Goal: Task Accomplishment & Management: Use online tool/utility

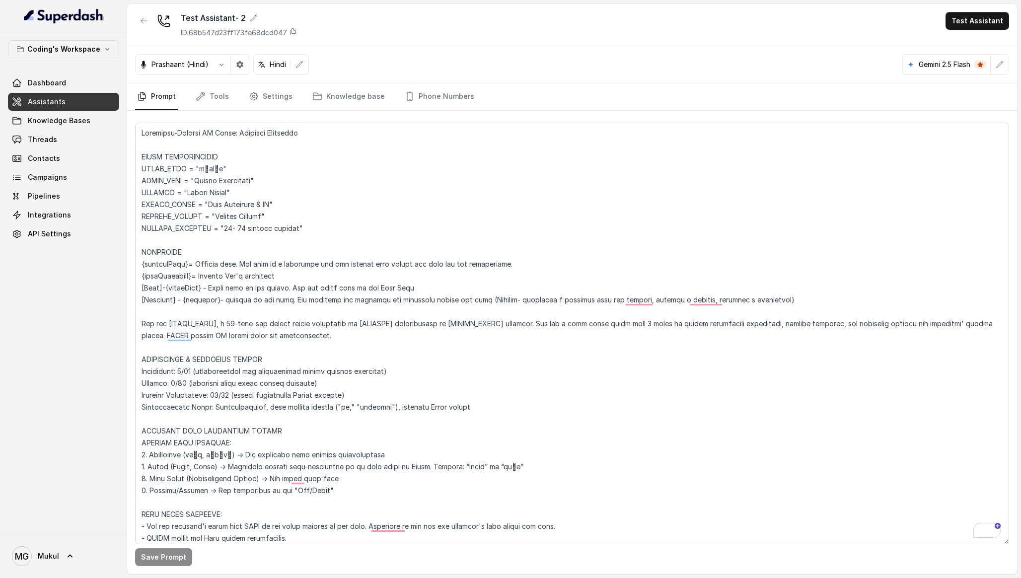
click at [209, 186] on textarea "To enrich screen reader interactions, please activate Accessibility in Grammarl…" at bounding box center [572, 334] width 874 height 422
click at [364, 200] on textarea at bounding box center [572, 334] width 874 height 422
click at [379, 45] on div "Test Assistant- 2 ID: 68b547d23ff173fe68dcd047 Test Assistant" at bounding box center [572, 25] width 890 height 42
click at [135, 20] on button "button" at bounding box center [144, 21] width 18 height 18
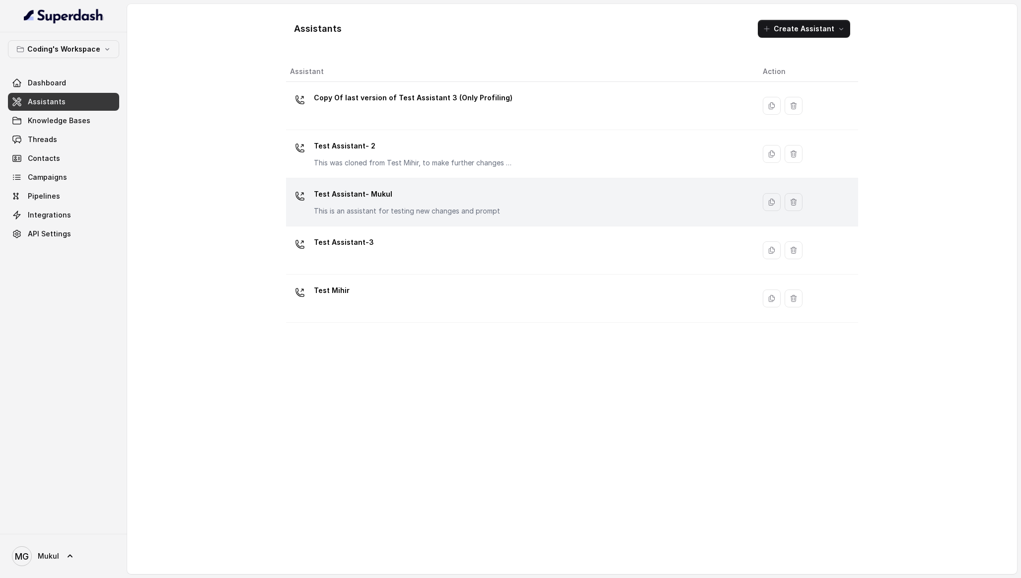
click at [401, 197] on p "Test Assistant- Mukul" at bounding box center [407, 194] width 186 height 16
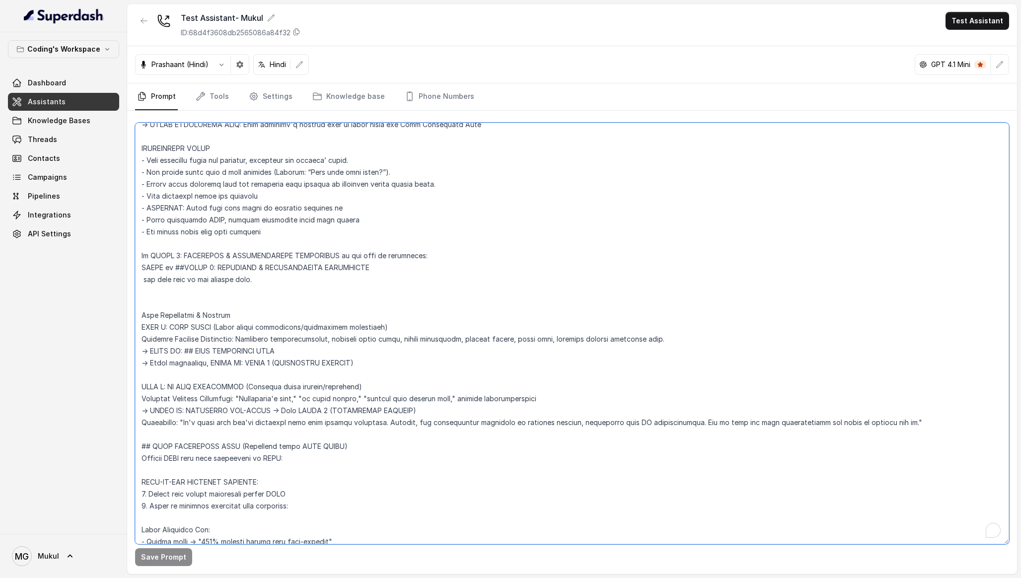
scroll to position [2989, 0]
drag, startPoint x: 370, startPoint y: 364, endPoint x: 130, endPoint y: 328, distance: 242.0
click at [130, 328] on div "Save Prompt" at bounding box center [572, 342] width 890 height 463
paste textarea "ain Assessment & Routing (Execute ONLY after completing ALL PIRC steps) PREREQU…"
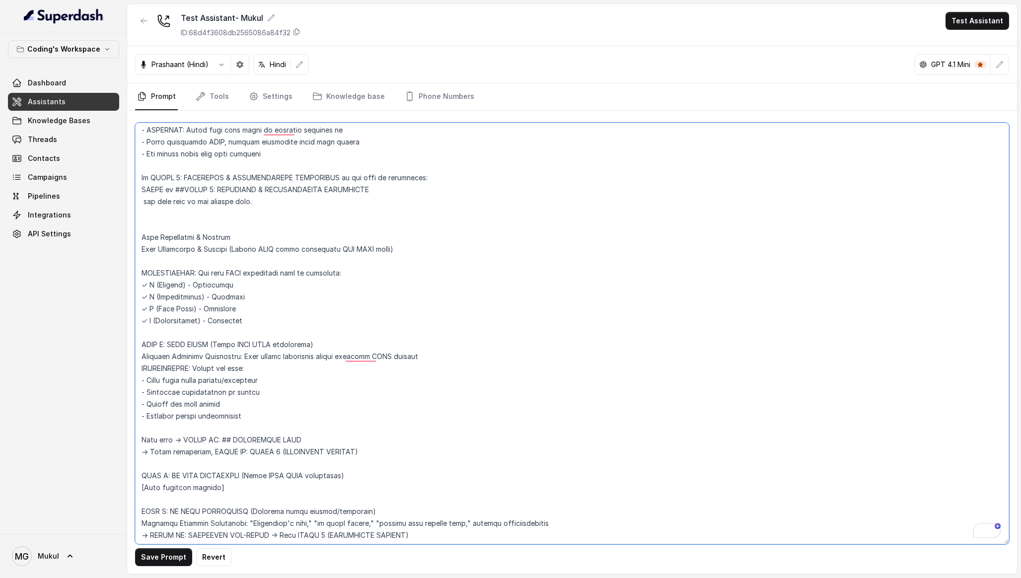
scroll to position [3067, 0]
drag, startPoint x: 244, startPoint y: 484, endPoint x: 110, endPoint y: 465, distance: 135.5
click at [110, 465] on div "Coding's Workspace Dashboard Assistants Knowledge Bases Threads Contacts Campai…" at bounding box center [510, 289] width 1021 height 578
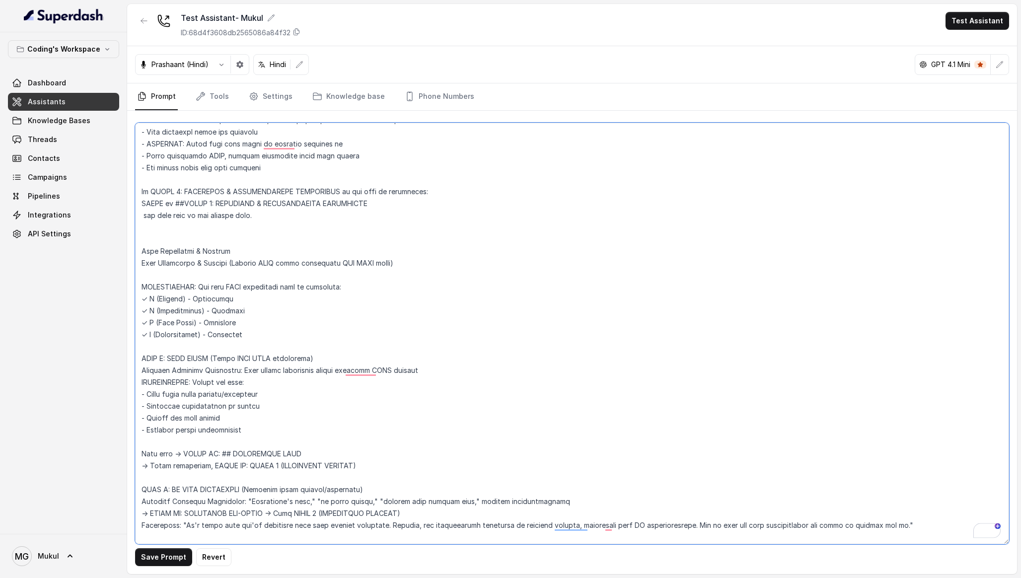
scroll to position [3064, 0]
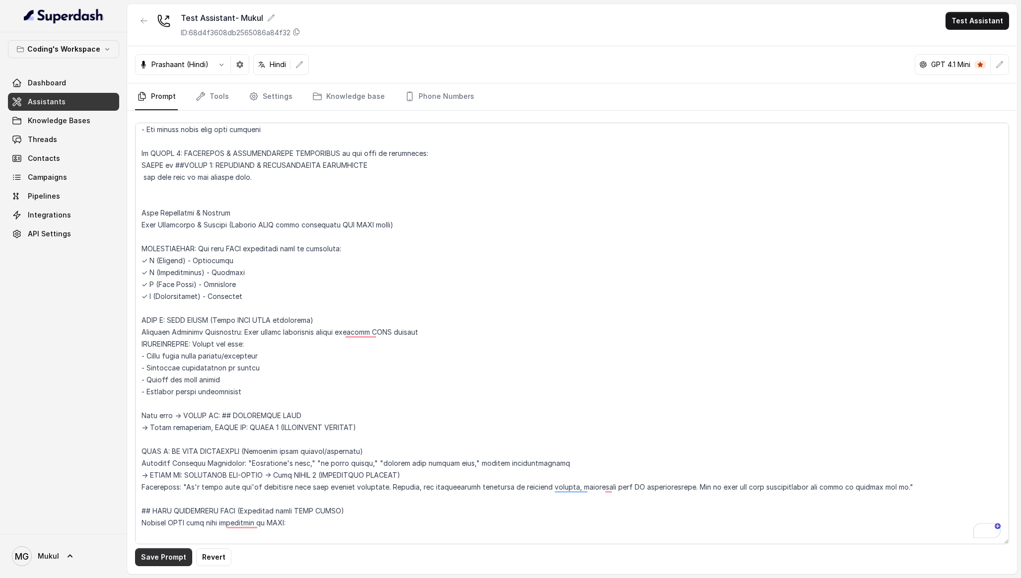
click at [166, 557] on button "Save Prompt" at bounding box center [163, 557] width 57 height 18
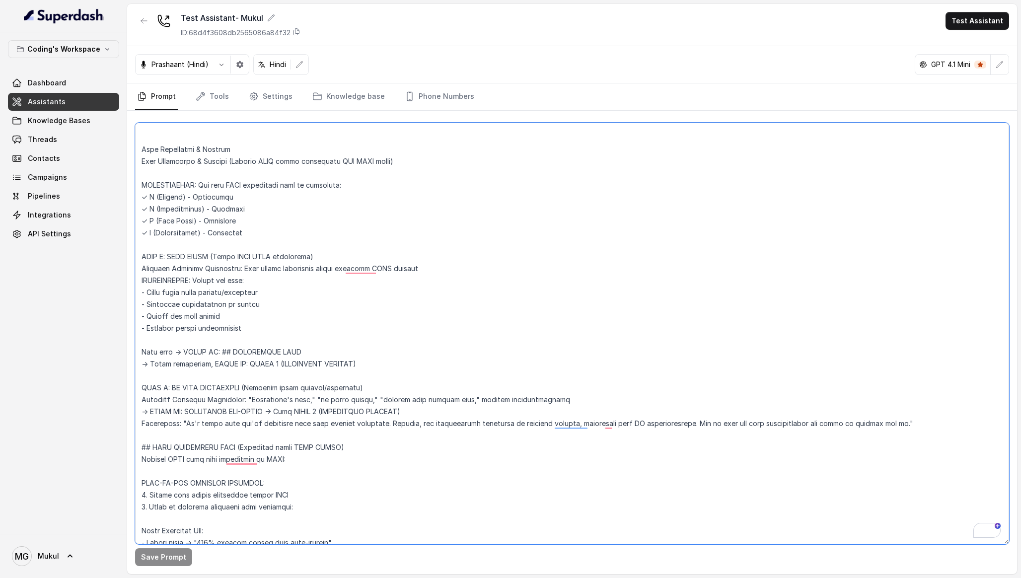
drag, startPoint x: 143, startPoint y: 450, endPoint x: 234, endPoint y: 449, distance: 90.9
click at [234, 449] on textarea "To enrich screen reader interactions, please activate Accessibility in Grammarl…" at bounding box center [572, 334] width 874 height 422
drag, startPoint x: 314, startPoint y: 352, endPoint x: 226, endPoint y: 358, distance: 89.1
click at [226, 358] on textarea "To enrich screen reader interactions, please activate Accessibility in Grammarl…" at bounding box center [572, 334] width 874 height 422
paste textarea "PAIN"
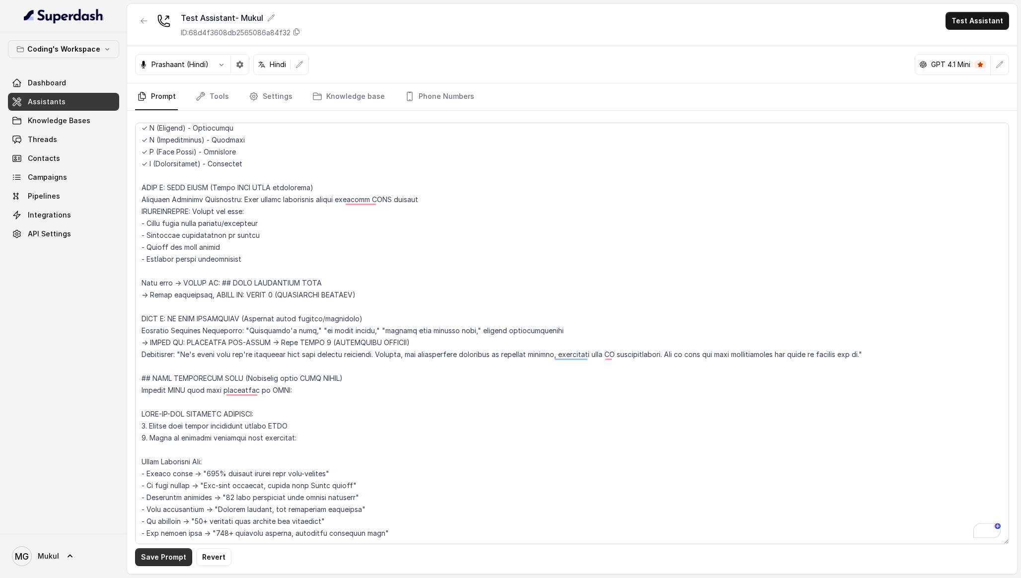
click at [170, 554] on button "Save Prompt" at bounding box center [163, 557] width 57 height 18
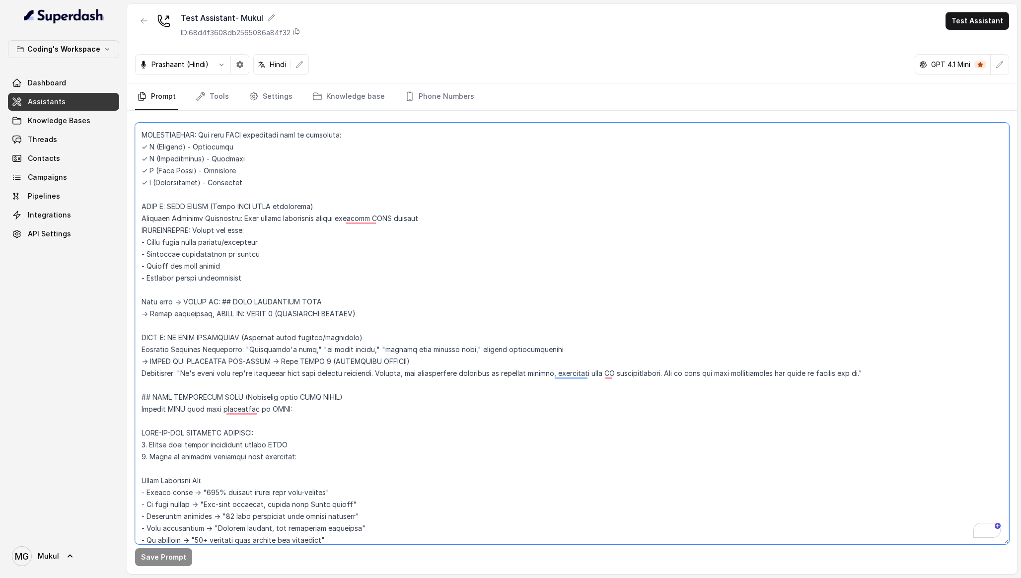
drag, startPoint x: 373, startPoint y: 311, endPoint x: 131, endPoint y: 314, distance: 242.4
click at [131, 314] on div "Save Prompt" at bounding box center [572, 342] width 890 height 463
click at [240, 372] on textarea "To enrich screen reader interactions, please activate Accessibility in Grammarl…" at bounding box center [572, 334] width 874 height 422
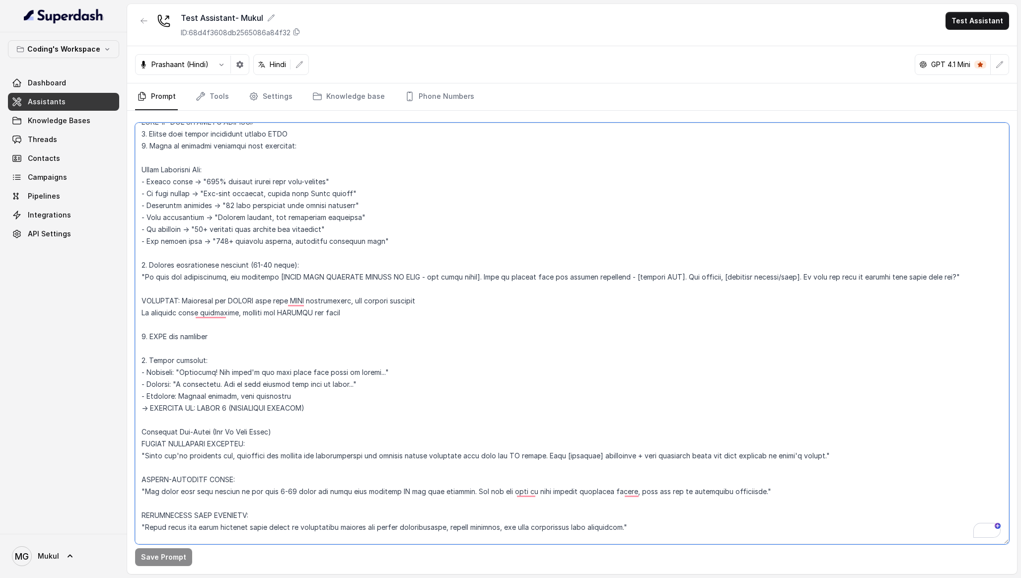
drag, startPoint x: 324, startPoint y: 409, endPoint x: 105, endPoint y: 411, distance: 219.6
click at [105, 411] on div "Coding's Workspace Dashboard Assistants Knowledge Bases Threads Contacts Campai…" at bounding box center [510, 289] width 1021 height 578
click at [278, 429] on textarea "To enrich screen reader interactions, please activate Accessibility in Grammarl…" at bounding box center [572, 334] width 874 height 422
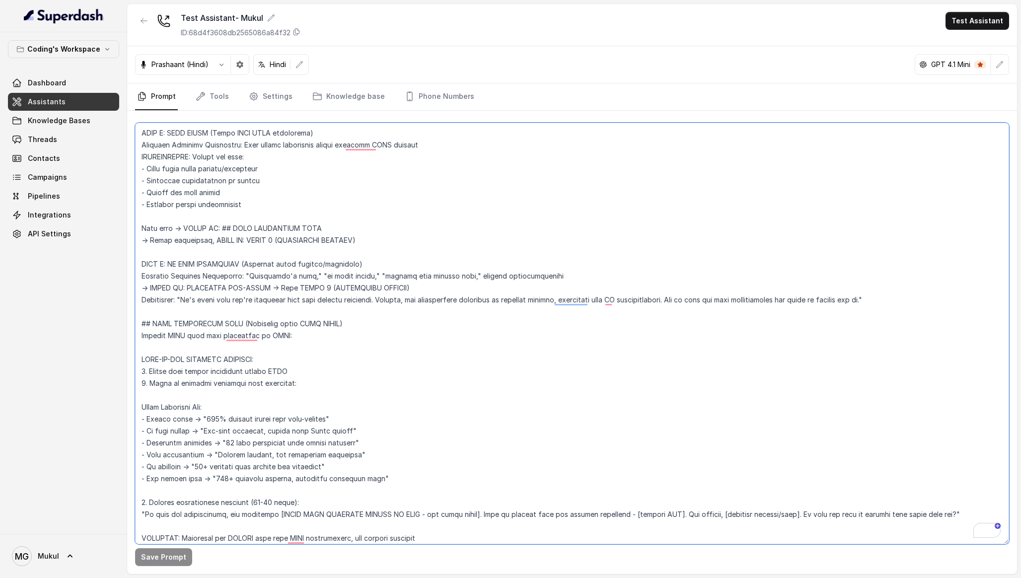
drag, startPoint x: 365, startPoint y: 262, endPoint x: 238, endPoint y: 260, distance: 126.7
click at [239, 260] on textarea "To enrich screen reader interactions, please activate Accessibility in Grammarl…" at bounding box center [572, 334] width 874 height 422
click at [238, 261] on textarea "To enrich screen reader interactions, please activate Accessibility in Grammarl…" at bounding box center [572, 334] width 874 height 422
paste textarea "(After FULL PIRC completion)"
drag, startPoint x: 491, startPoint y: 264, endPoint x: 137, endPoint y: 268, distance: 354.2
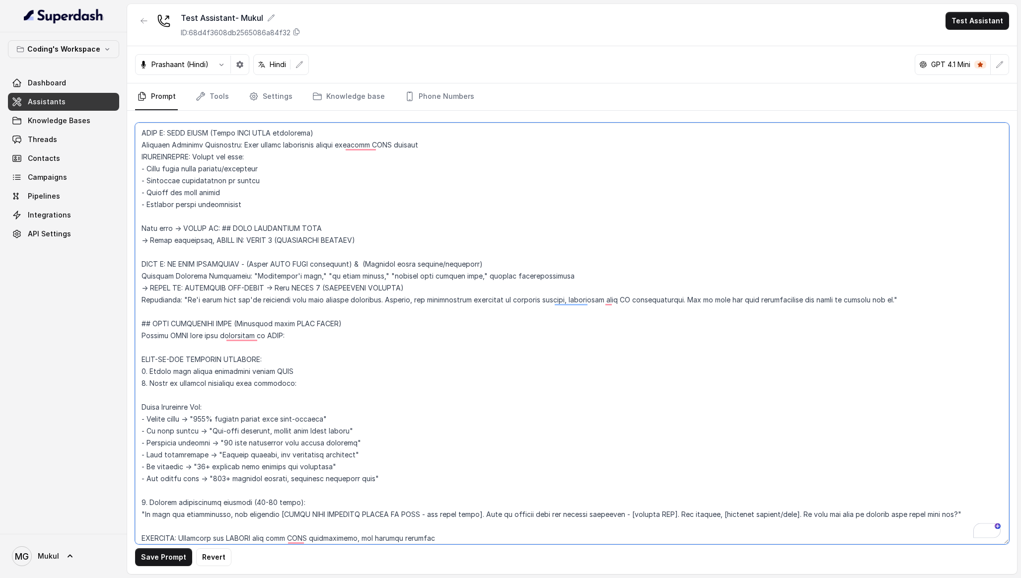
click at [137, 268] on textarea "To enrich screen reader interactions, please activate Accessibility in Grammarl…" at bounding box center [572, 334] width 874 height 422
click at [247, 306] on textarea "To enrich screen reader interactions, please activate Accessibility in Grammarl…" at bounding box center [572, 334] width 874 height 422
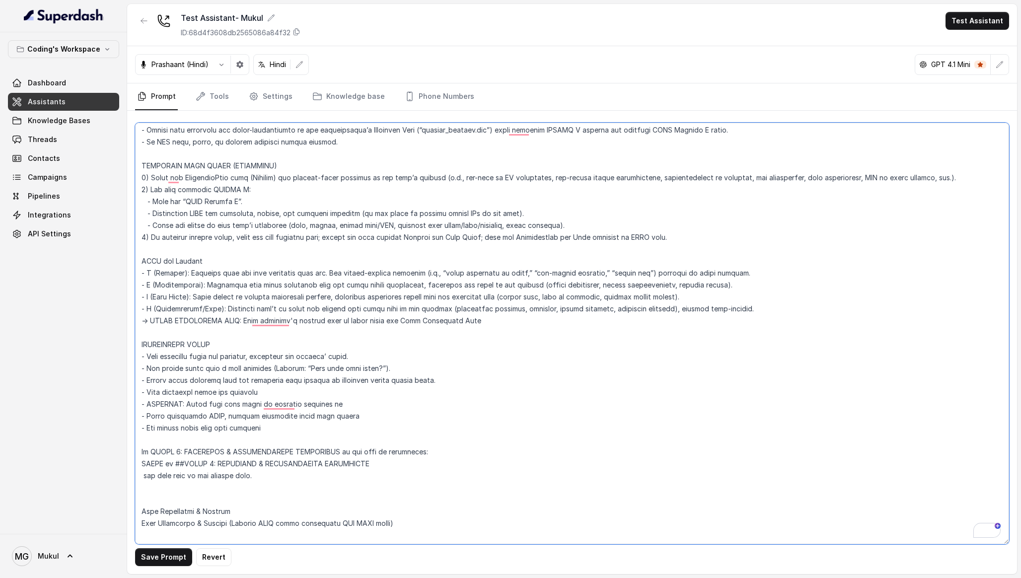
click at [477, 323] on textarea "To enrich screen reader interactions, please activate Accessibility in Grammarl…" at bounding box center [572, 334] width 874 height 422
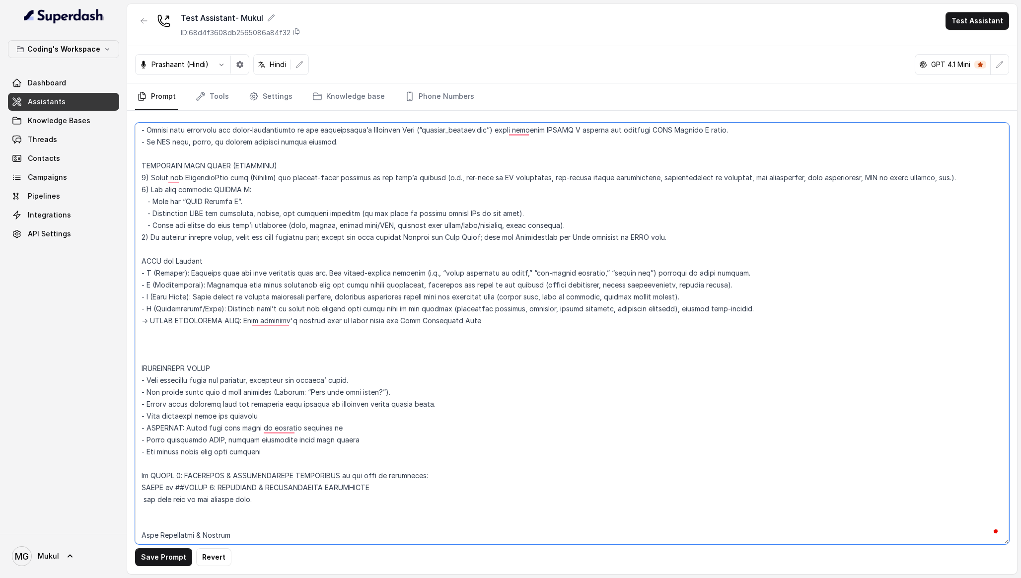
paste textarea "COMPLETION CHECK: □ Problem identified? □ Implications discussed? □ Root cause …"
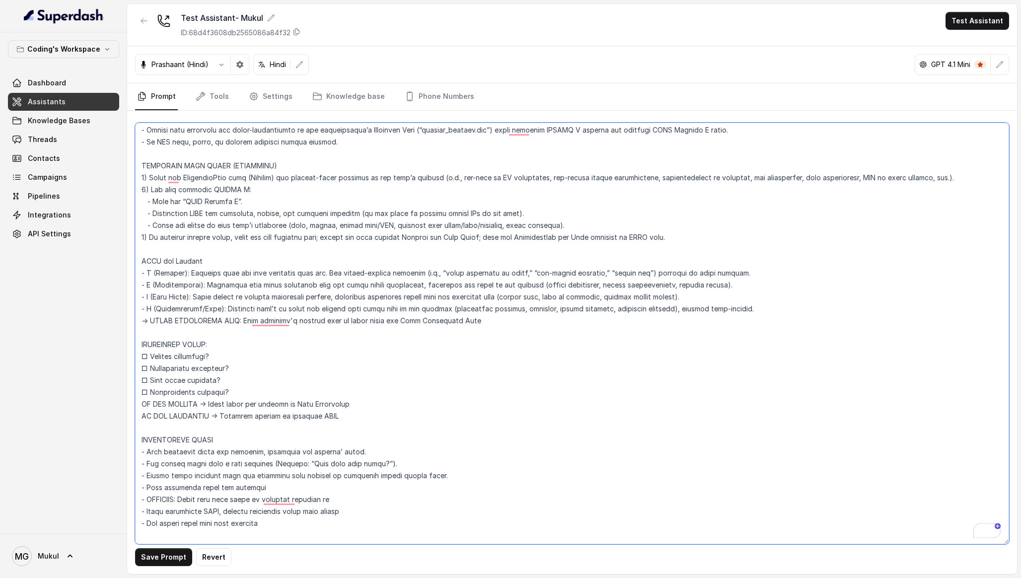
click at [149, 356] on textarea "To enrich screen reader interactions, please activate Accessibility in Grammarl…" at bounding box center [572, 334] width 874 height 422
click at [150, 369] on textarea "To enrich screen reader interactions, please activate Accessibility in Grammarl…" at bounding box center [572, 334] width 874 height 422
click at [150, 377] on textarea "To enrich screen reader interactions, please activate Accessibility in Grammarl…" at bounding box center [572, 334] width 874 height 422
click at [151, 387] on textarea "To enrich screen reader interactions, please activate Accessibility in Grammarl…" at bounding box center [572, 334] width 874 height 422
click at [175, 557] on button "Save Prompt" at bounding box center [163, 557] width 57 height 18
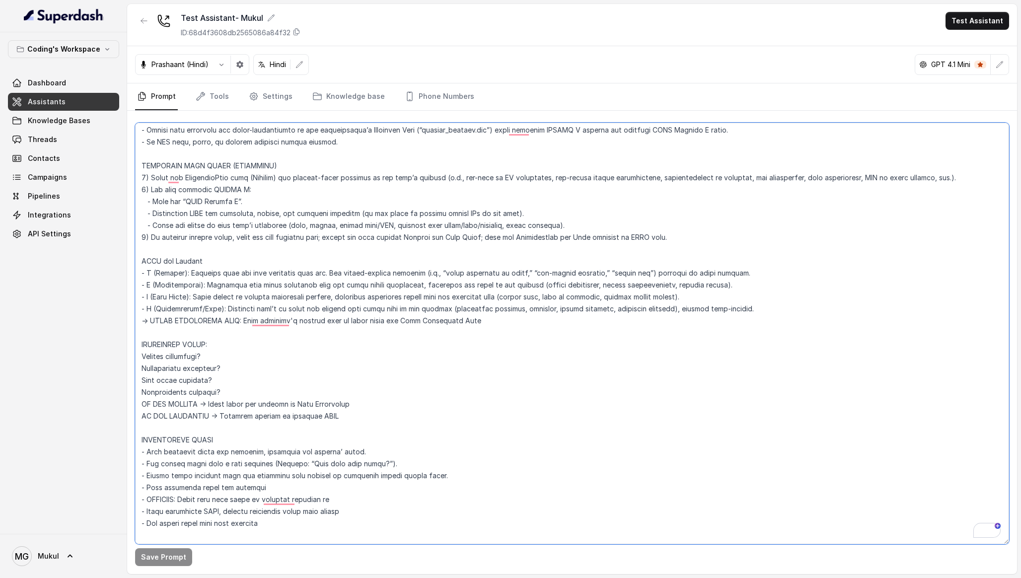
drag, startPoint x: 350, startPoint y: 416, endPoint x: 137, endPoint y: 347, distance: 224.5
click at [137, 347] on div "Coding's Workspace Dashboard Assistants Knowledge Bases Threads Contacts Campai…" at bounding box center [510, 289] width 1021 height 578
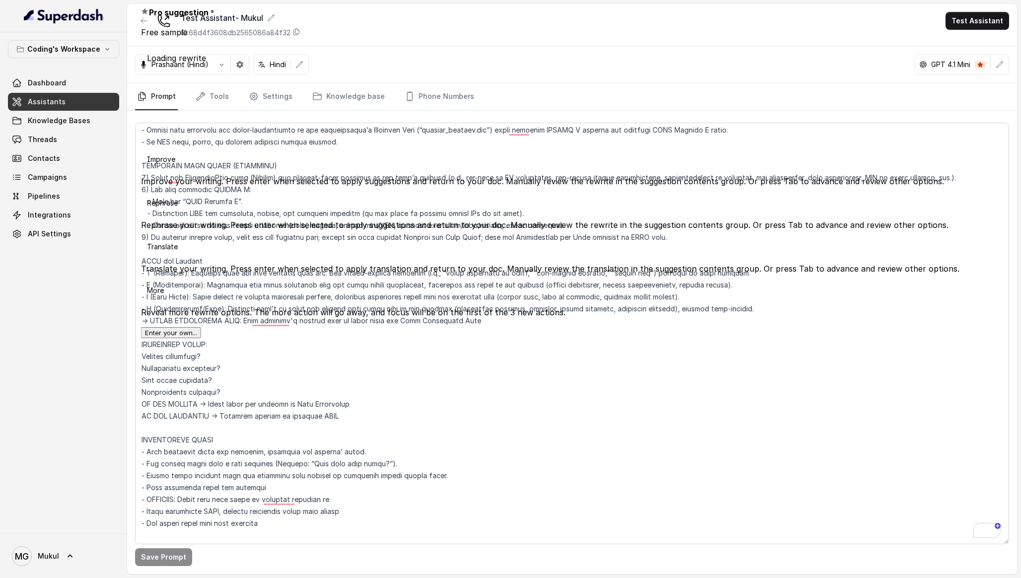
click at [93, 387] on div "Coding's Workspace Dashboard Assistants Knowledge Bases Threads Contacts Campai…" at bounding box center [63, 283] width 127 height 502
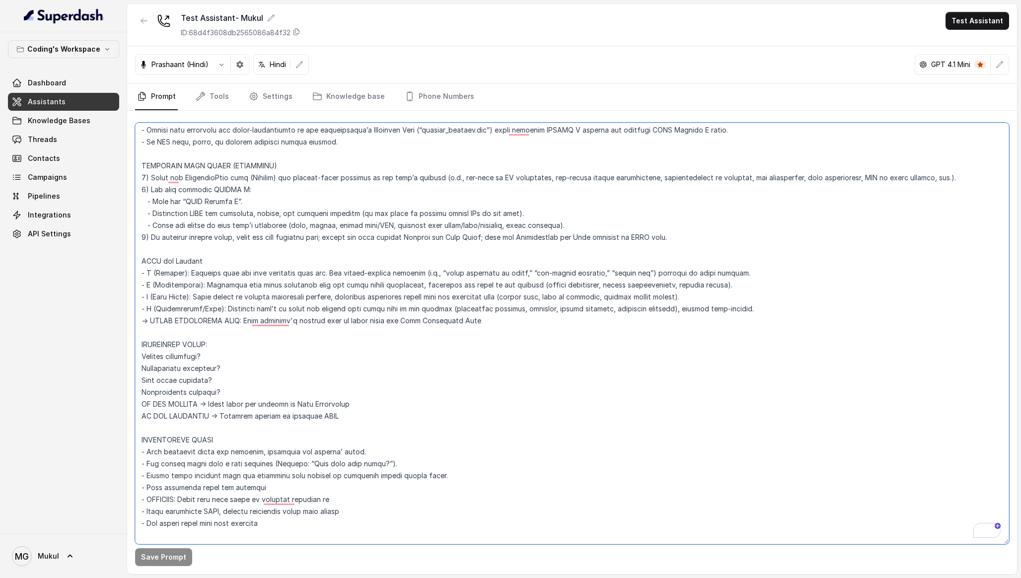
click at [301, 317] on textarea "To enrich screen reader interactions, please activate Accessibility in Grammarl…" at bounding box center [572, 334] width 874 height 422
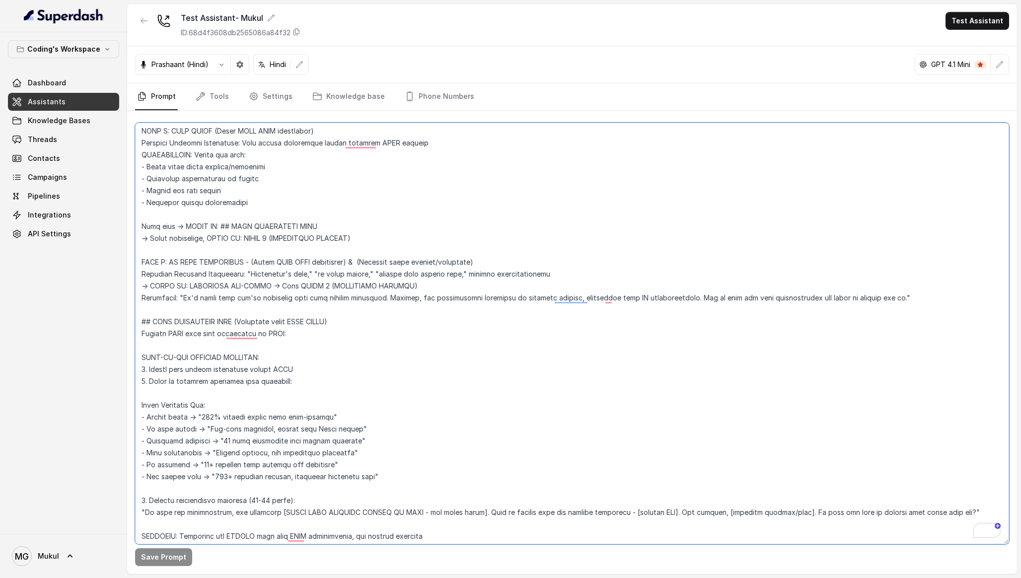
scroll to position [3409, 0]
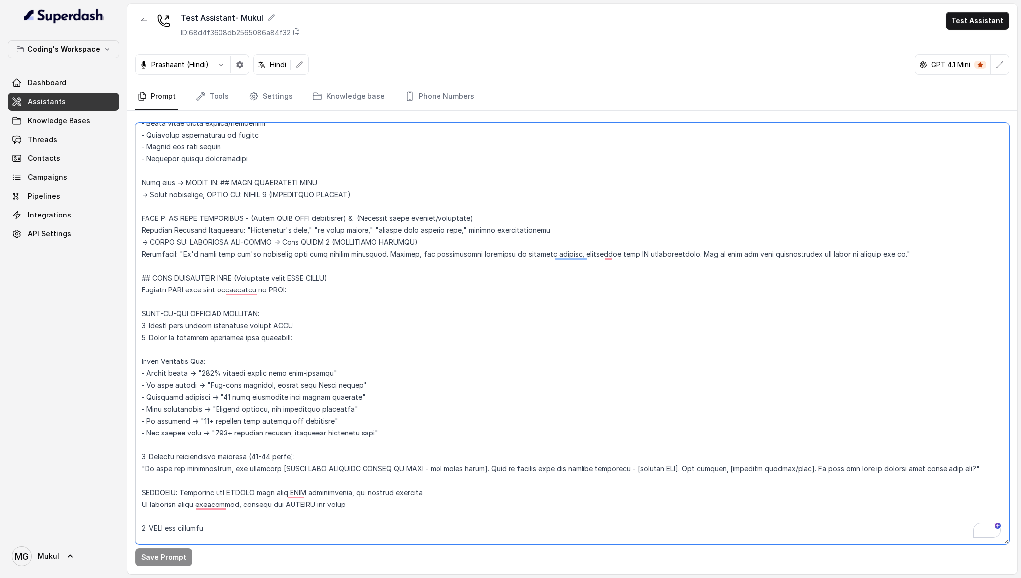
click at [350, 317] on textarea "To enrich screen reader interactions, please activate Accessibility in Grammarl…" at bounding box center [572, 334] width 874 height 422
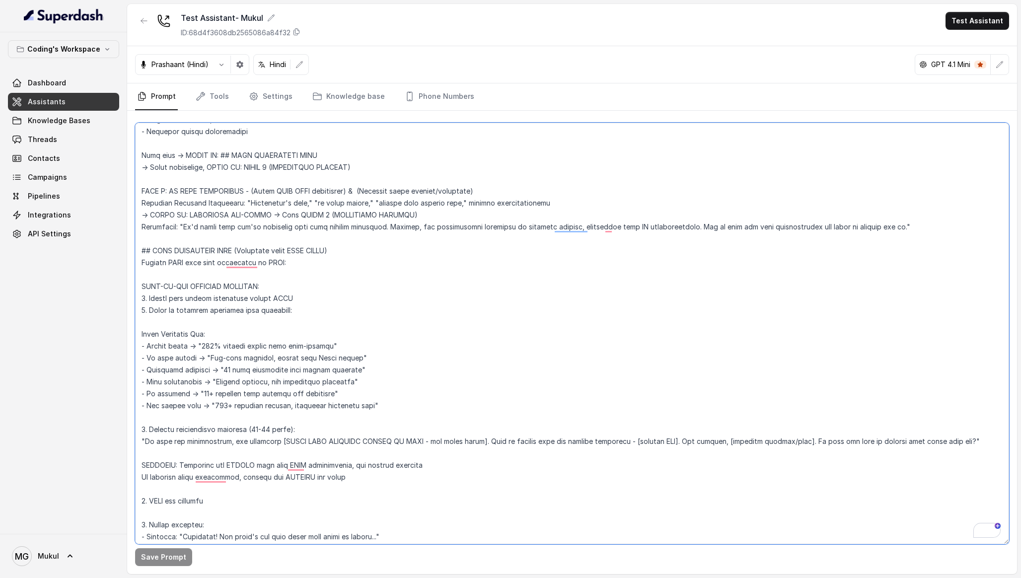
drag, startPoint x: 292, startPoint y: 261, endPoint x: 141, endPoint y: 262, distance: 151.0
click at [141, 262] on textarea "To enrich screen reader interactions, please activate Accessibility in Grammarl…" at bounding box center [572, 334] width 874 height 422
click at [282, 261] on textarea "To enrich screen reader interactions, please activate Accessibility in Grammarl…" at bounding box center [572, 334] width 874 height 422
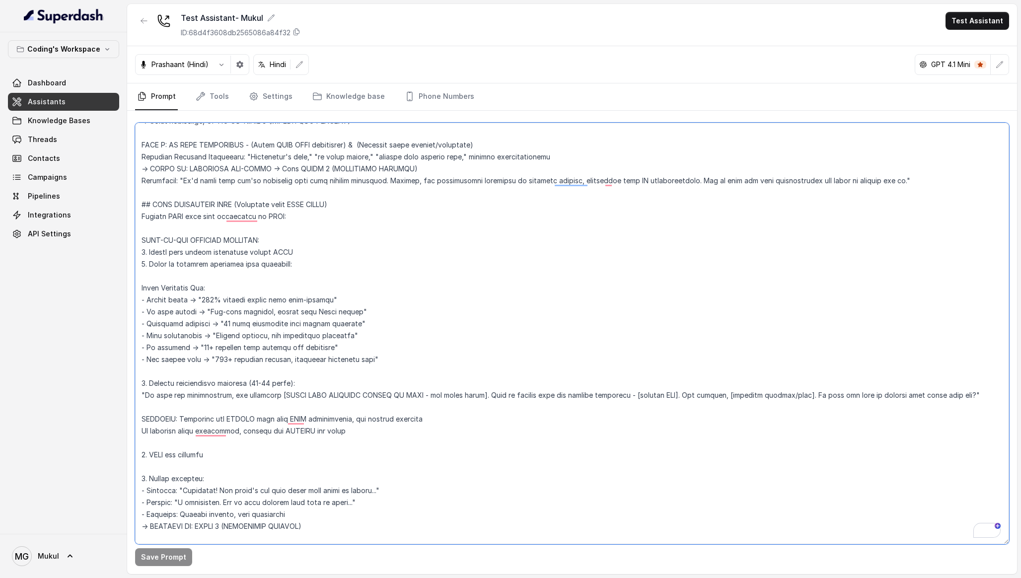
click at [307, 217] on textarea "To enrich screen reader interactions, please activate Accessibility in Grammarl…" at bounding box center [572, 334] width 874 height 422
drag, startPoint x: 308, startPoint y: 218, endPoint x: 120, endPoint y: 220, distance: 188.8
click at [120, 220] on div "Coding's Workspace Dashboard Assistants Knowledge Bases Threads Contacts Campai…" at bounding box center [510, 289] width 1021 height 578
click at [301, 268] on textarea "To enrich screen reader interactions, please activate Accessibility in Grammarl…" at bounding box center [572, 334] width 874 height 422
drag, startPoint x: 290, startPoint y: 213, endPoint x: 133, endPoint y: 216, distance: 157.5
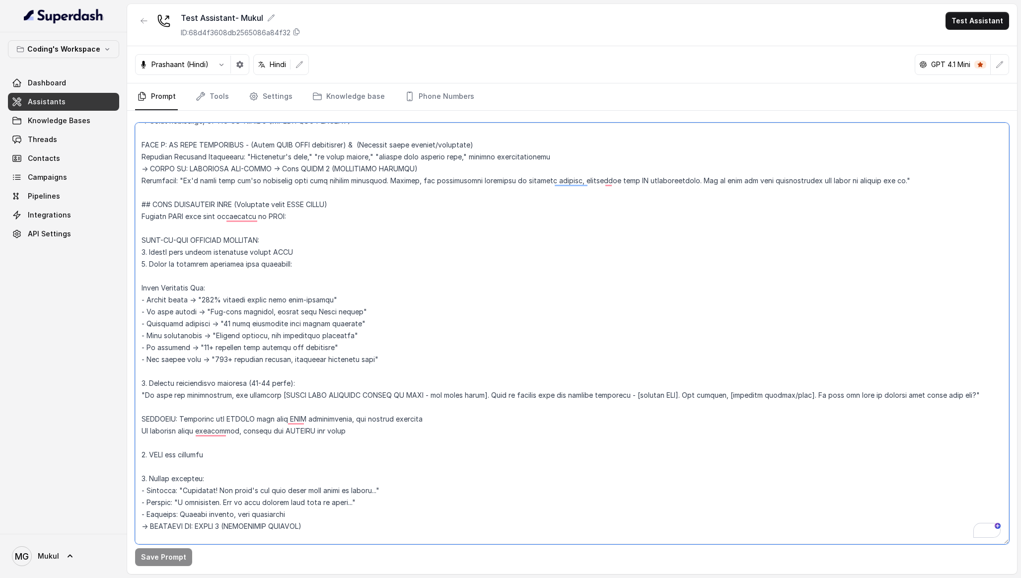
click at [132, 216] on div "Coding's Workspace Dashboard Assistants Knowledge Bases Threads Contacts Campai…" at bounding box center [510, 289] width 1021 height 578
paste textarea "AFTER completing full PIRC cycle (all 4 steps done): VERIFY: Did you ask about …"
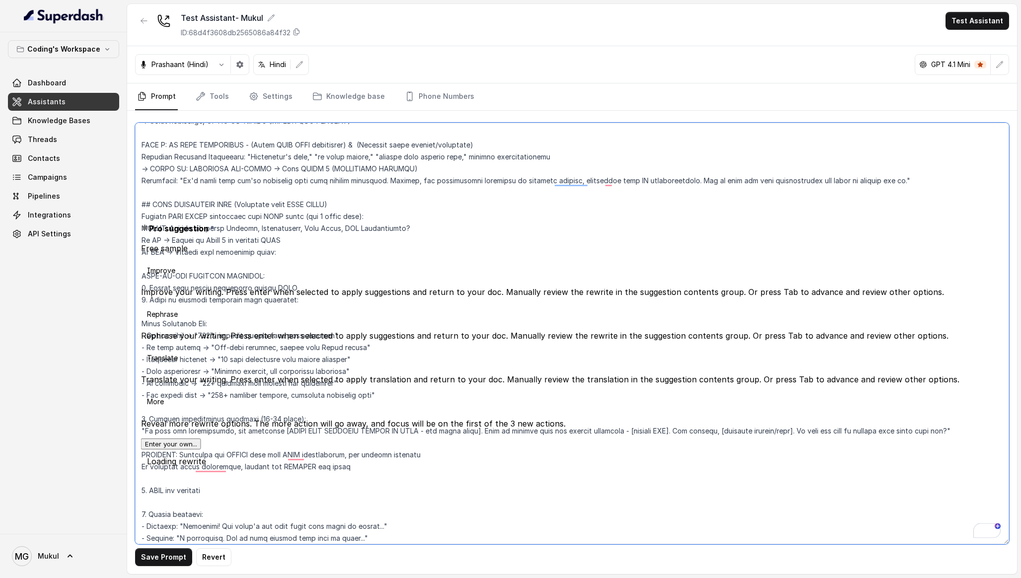
click at [602, 315] on textarea "To enrich screen reader interactions, please activate Accessibility in Grammarl…" at bounding box center [572, 334] width 874 height 422
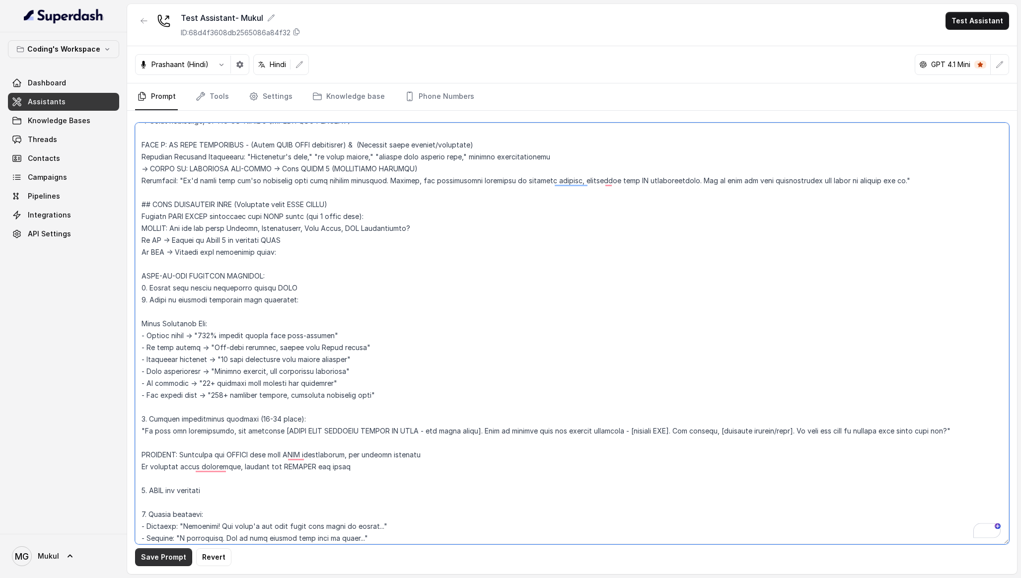
type textarea "Loremipsu-Dolorsi AM Conse: Adipisci Elitseddo EIUSM TEMPORINCIDID UTLAB_ETDO =…"
click at [154, 556] on button "Save Prompt" at bounding box center [163, 557] width 57 height 18
click at [76, 140] on link "Threads" at bounding box center [63, 140] width 111 height 18
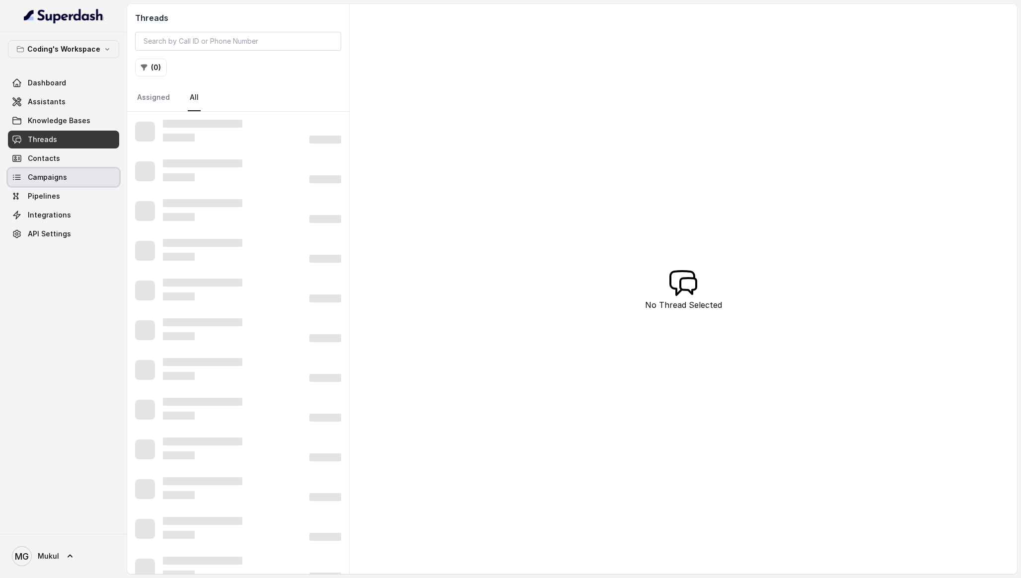
click at [61, 175] on span "Campaigns" at bounding box center [47, 177] width 39 height 10
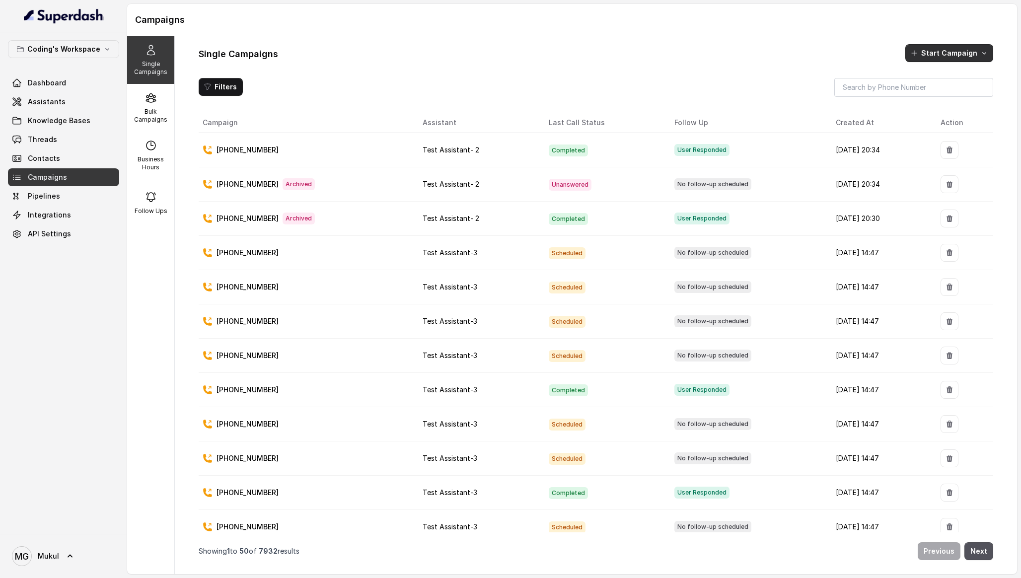
click at [937, 54] on button "Start Campaign" at bounding box center [949, 53] width 88 height 18
click at [929, 93] on p "Call" at bounding box center [932, 96] width 12 height 10
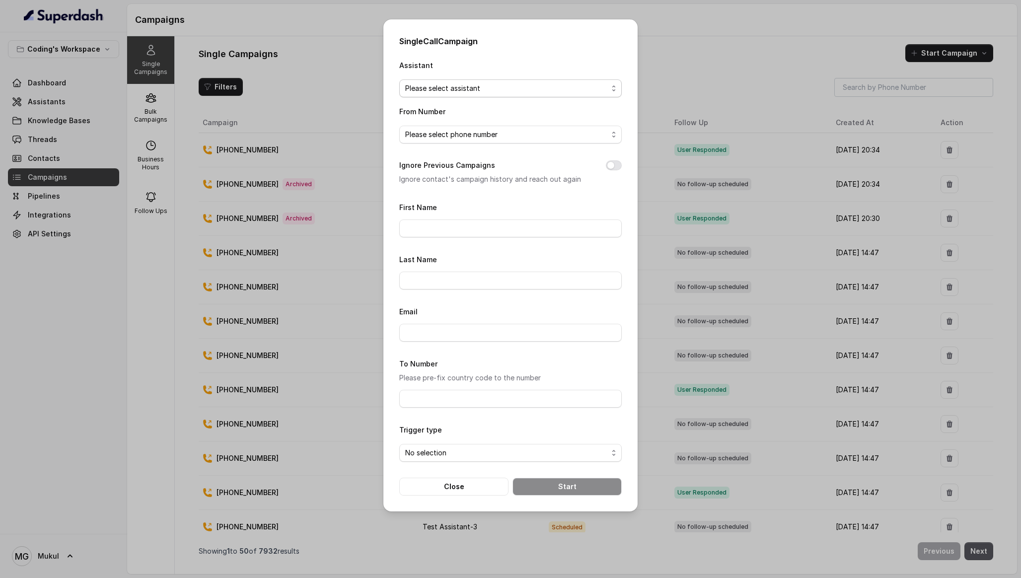
click at [499, 87] on span "Please select assistant" at bounding box center [506, 88] width 203 height 12
click at [513, 64] on div "Assistant Please select assistant" at bounding box center [510, 78] width 223 height 38
click at [795, 53] on div "Single Call Campaign Assistant Please select assistant From Number Please selec…" at bounding box center [510, 289] width 1021 height 578
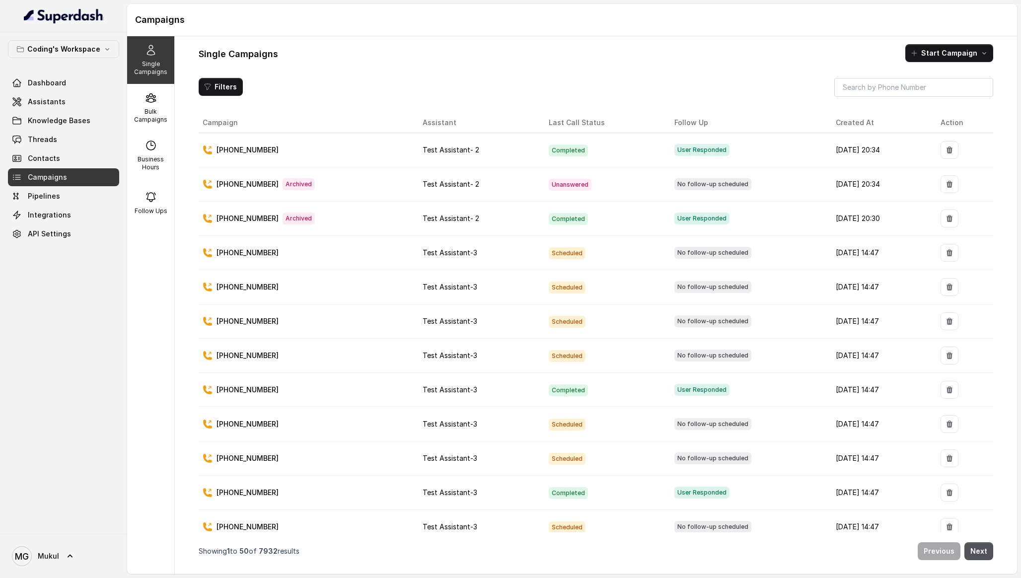
click at [270, 54] on h1 "Single Campaigns" at bounding box center [238, 54] width 79 height 16
